Goal: Task Accomplishment & Management: Manage account settings

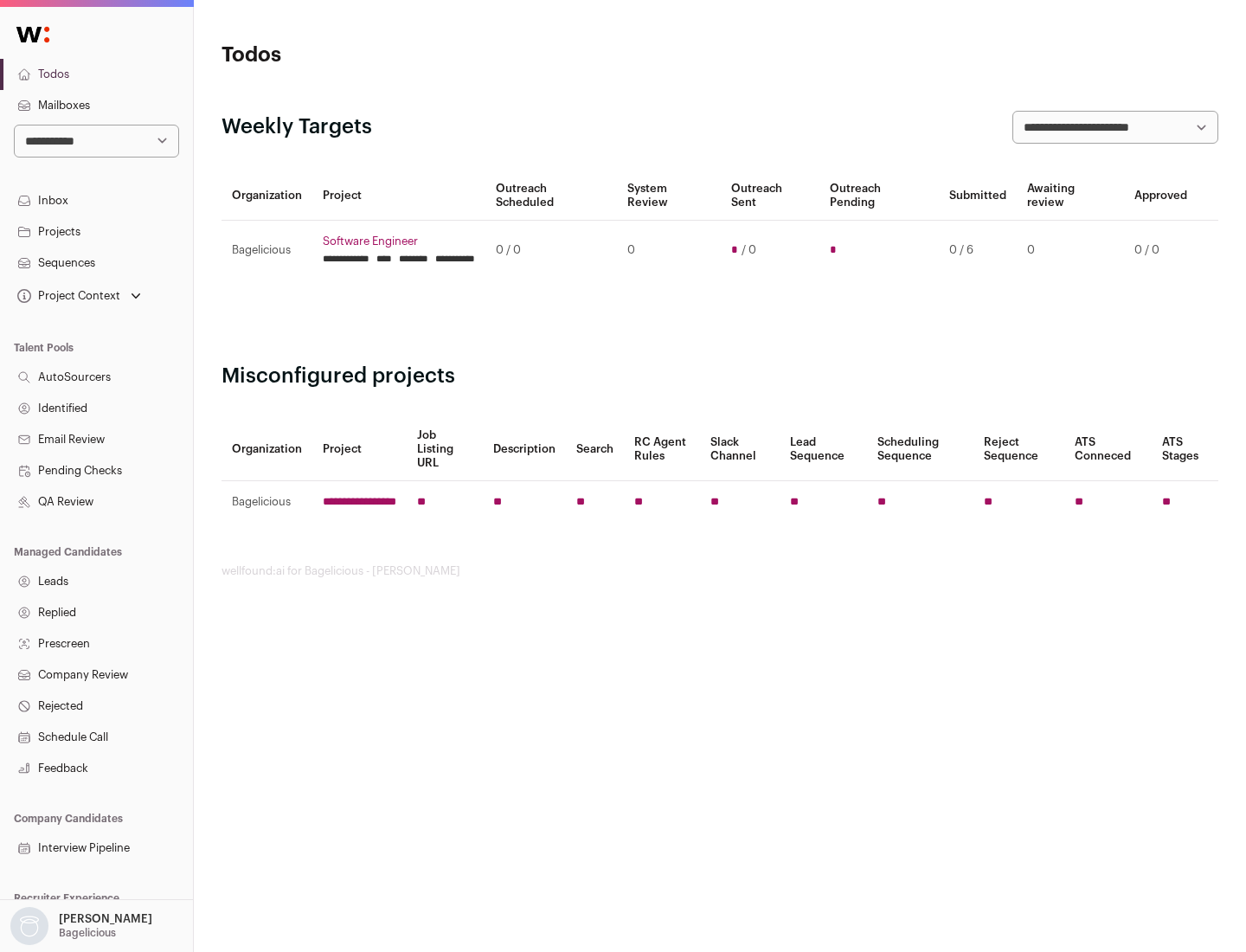
click at [96, 231] on link "Projects" at bounding box center [96, 232] width 193 height 31
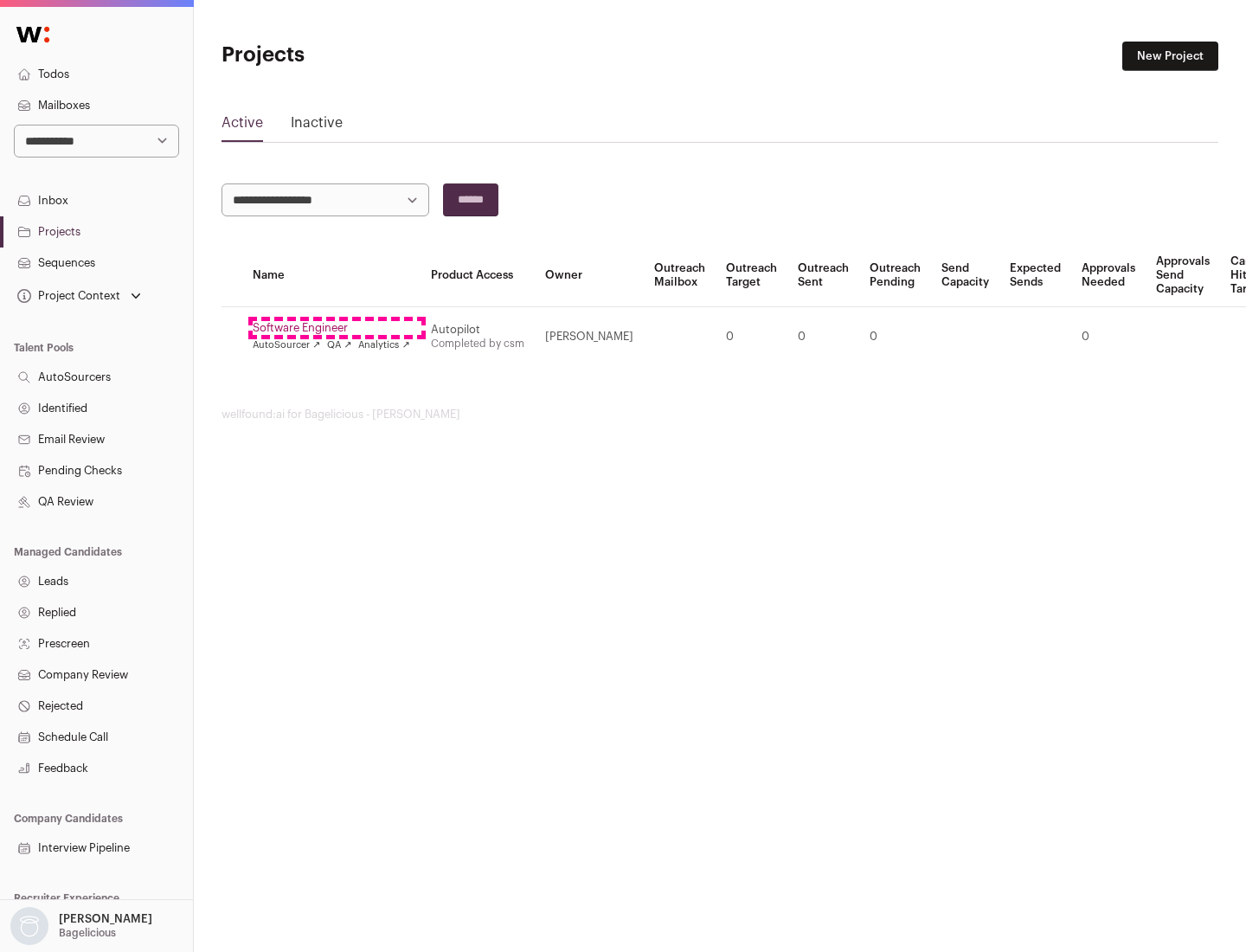
click at [337, 328] on link "Software Engineer" at bounding box center [332, 328] width 158 height 14
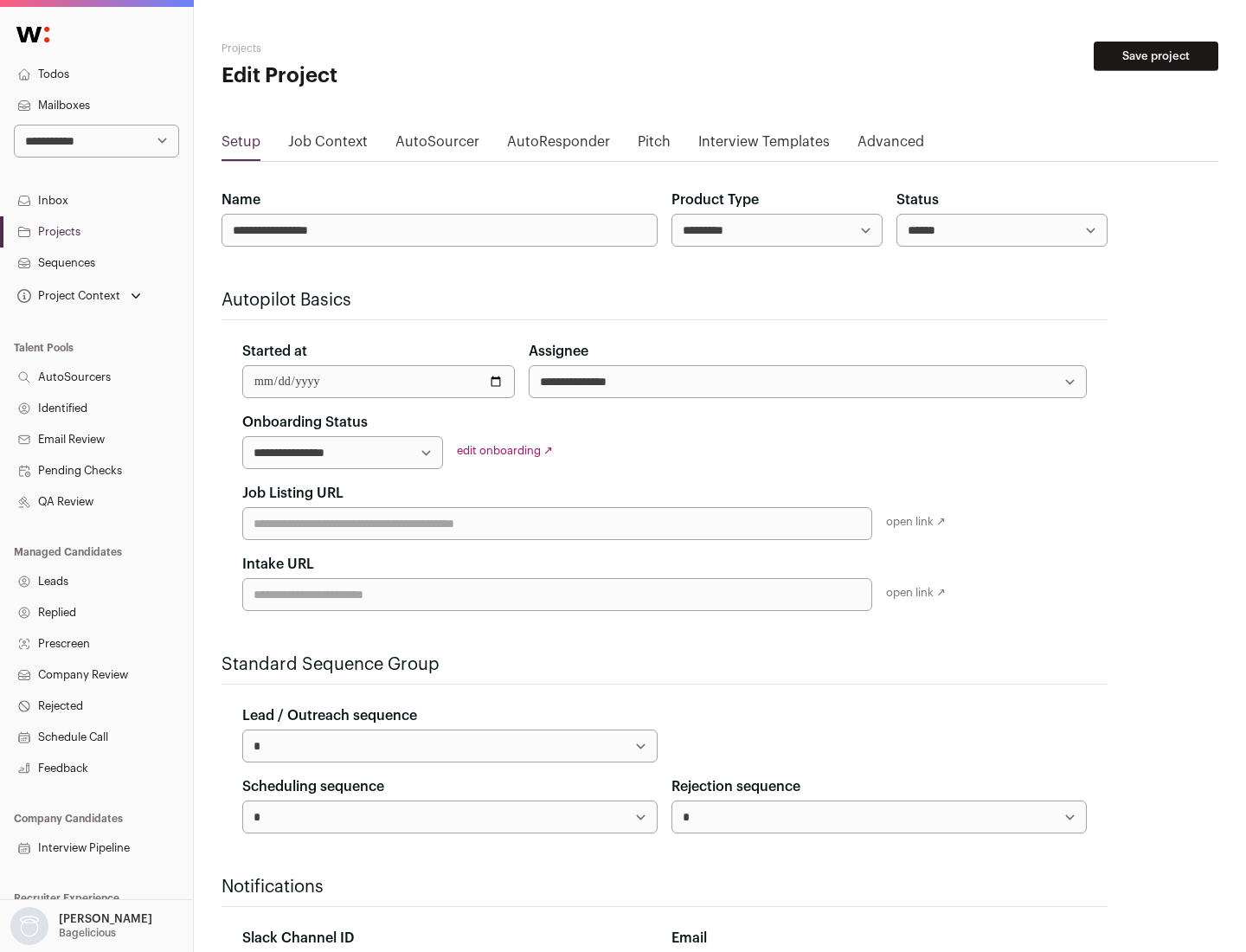
click at [1156, 56] on button "Save project" at bounding box center [1156, 56] width 125 height 29
